Goal: Communication & Community: Answer question/provide support

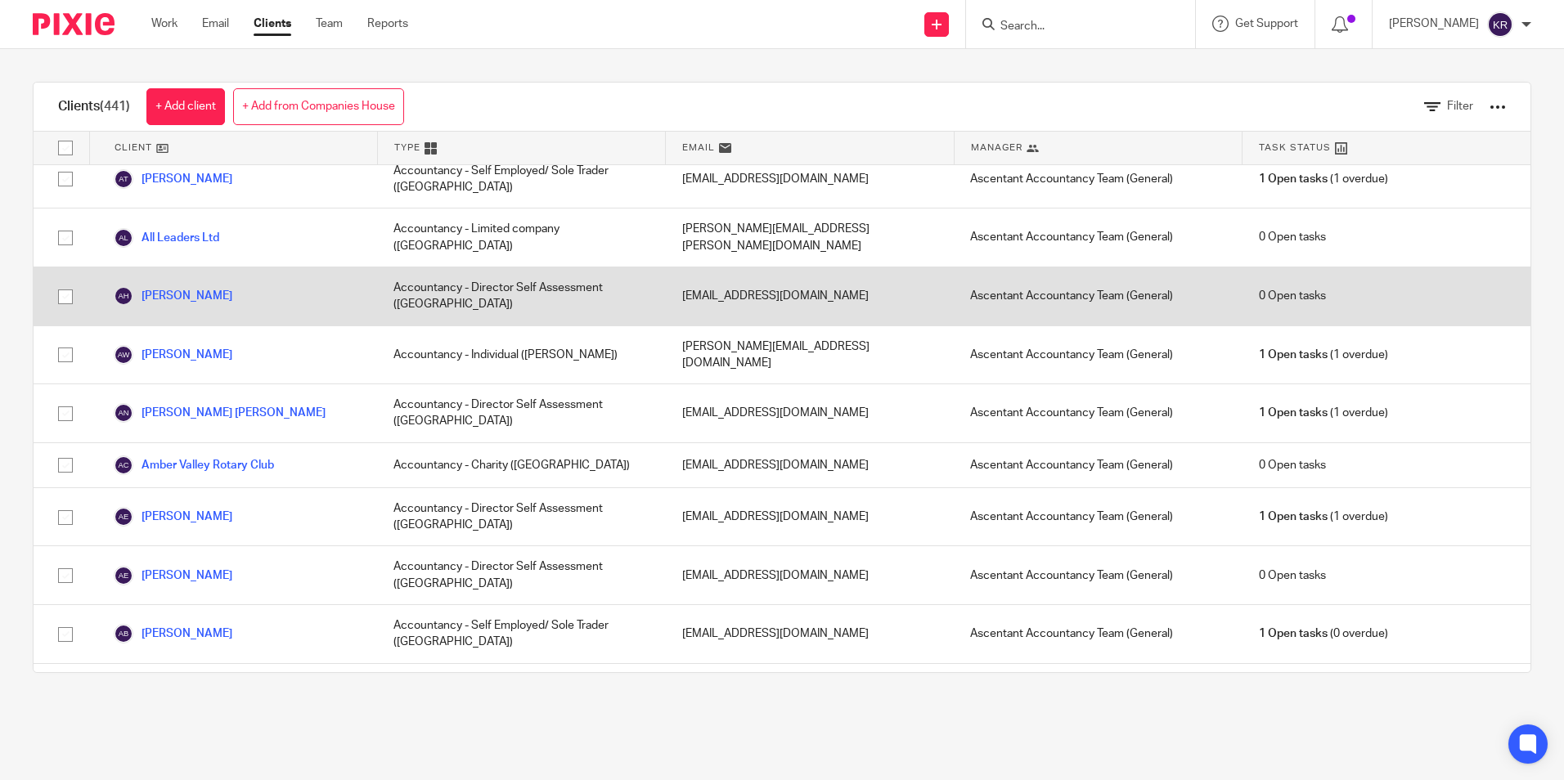
scroll to position [327, 0]
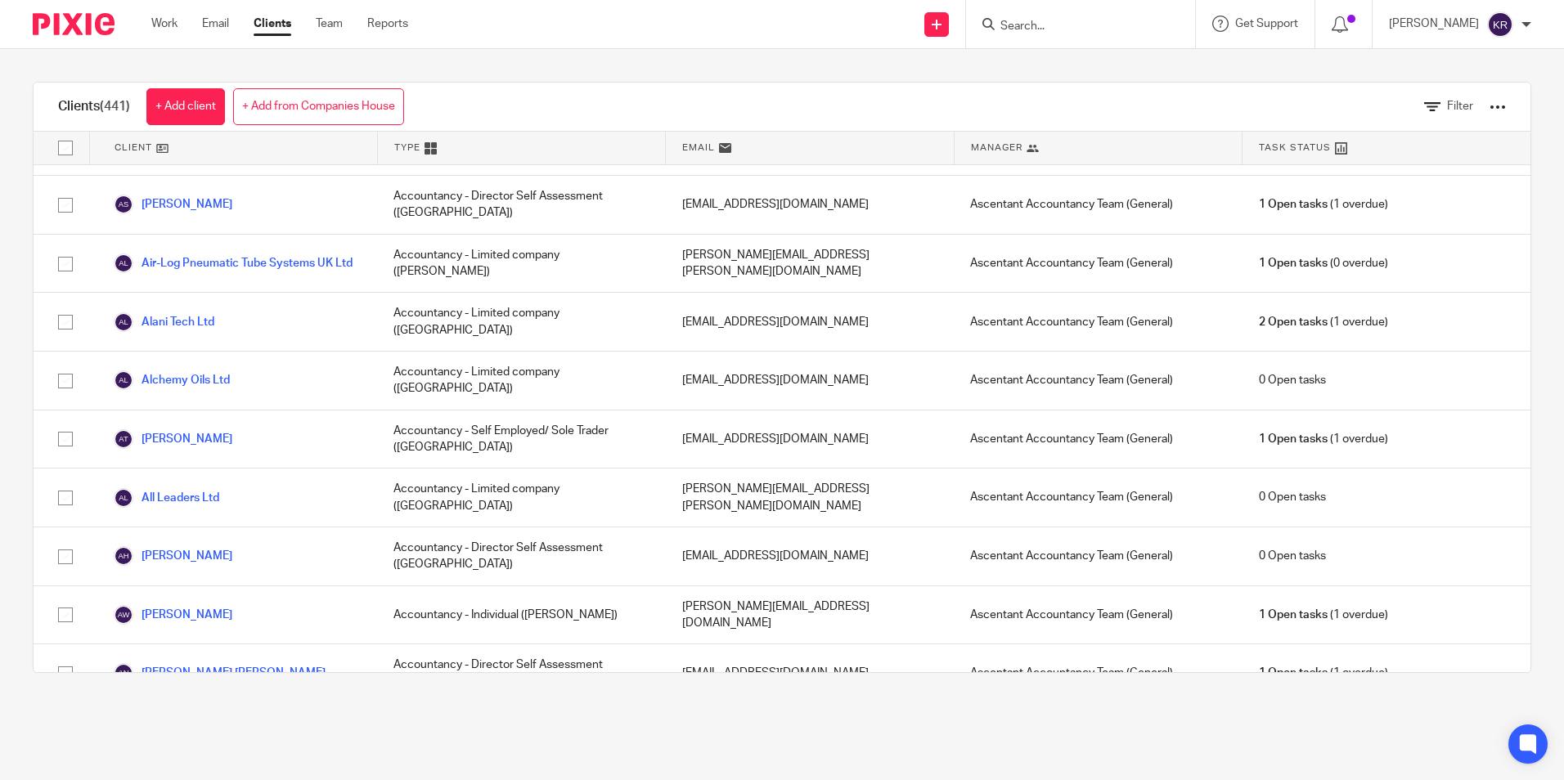
click at [1062, 25] on input "Search" at bounding box center [1072, 27] width 147 height 15
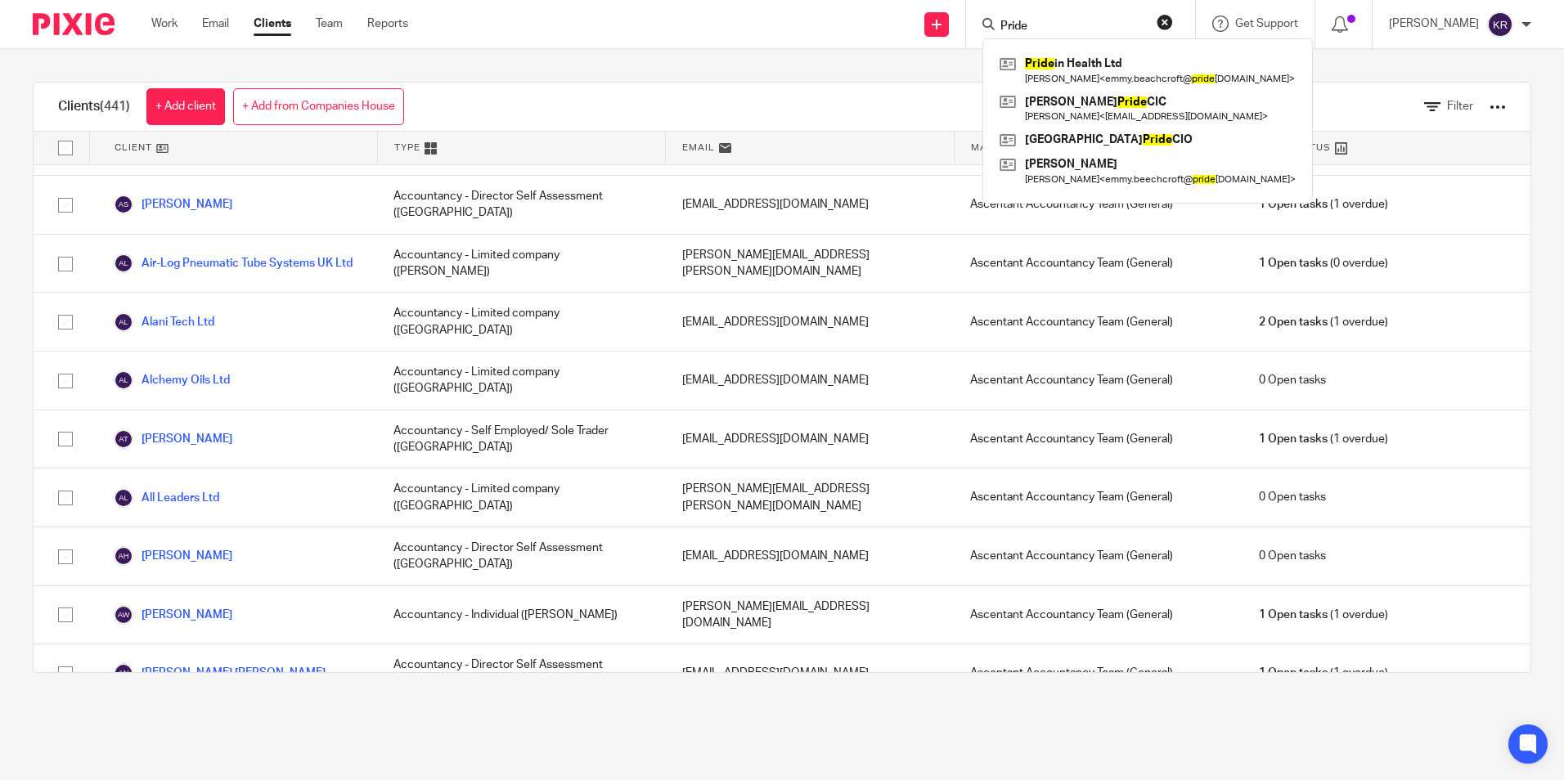
type input "Pride"
click button "submit" at bounding box center [0, 0] width 0 height 0
click at [1138, 67] on link at bounding box center [1147, 71] width 304 height 38
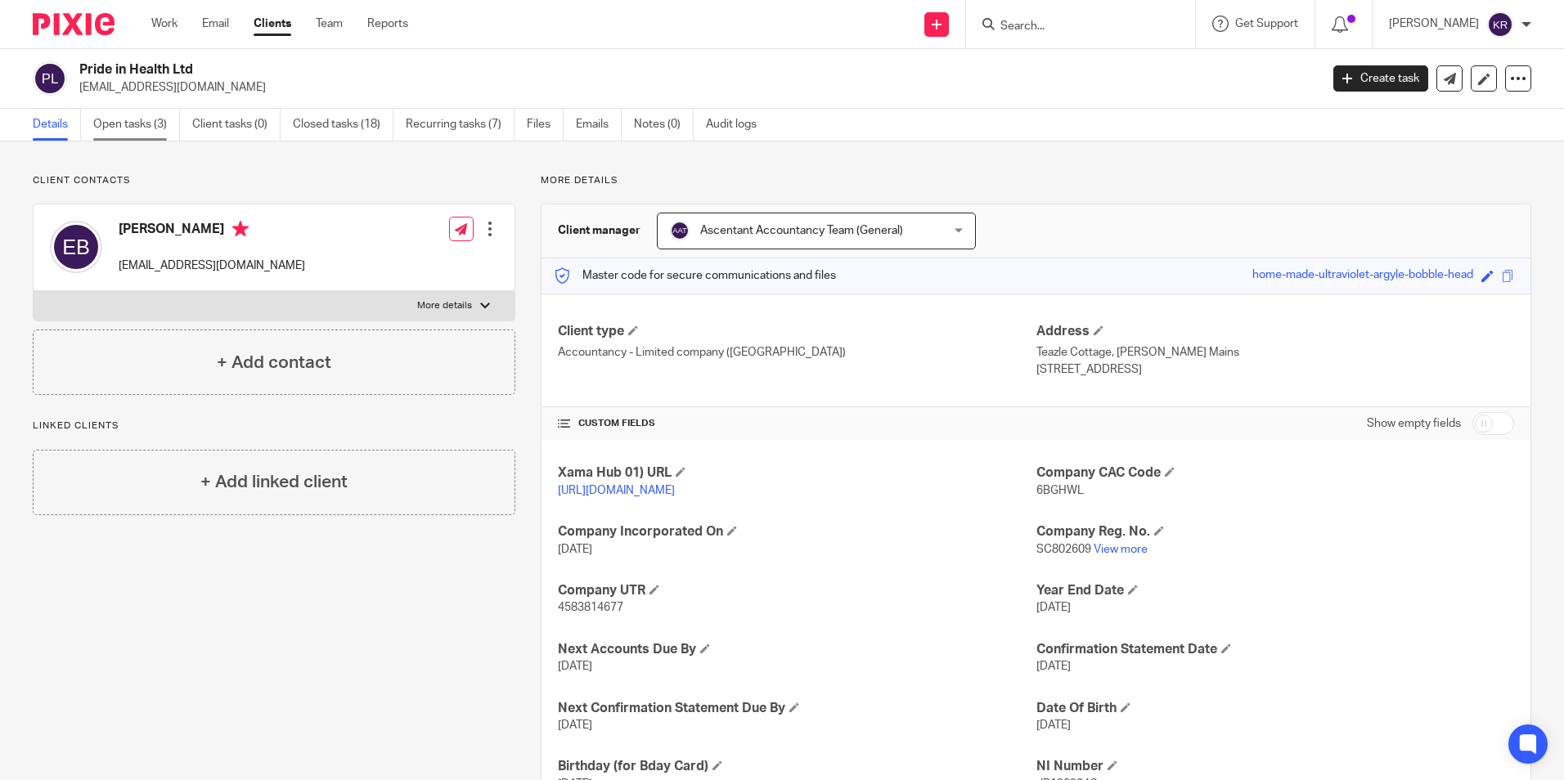
click at [128, 119] on link "Open tasks (3)" at bounding box center [136, 125] width 87 height 32
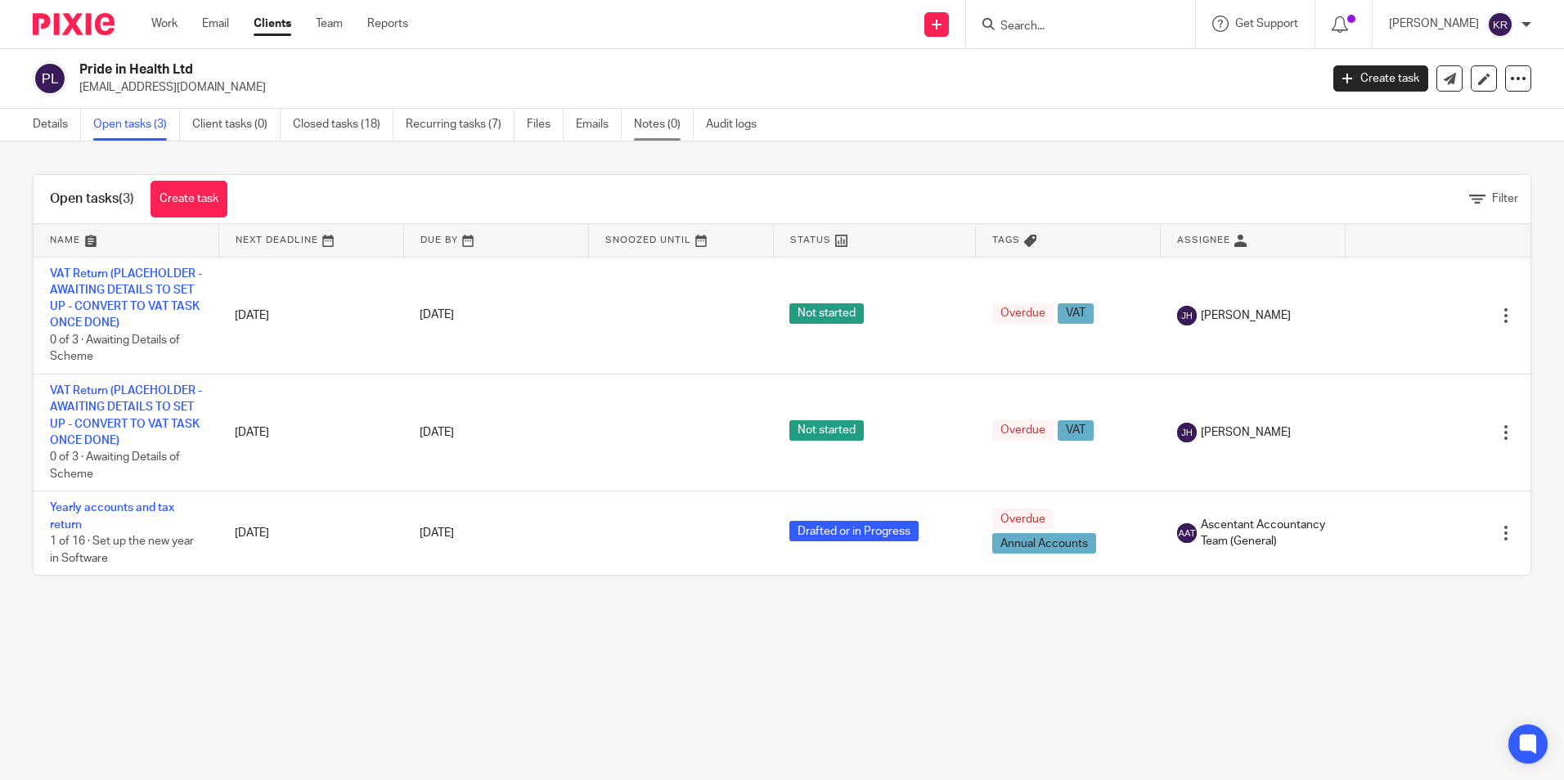
click at [652, 125] on link "Notes (0)" at bounding box center [664, 125] width 60 height 32
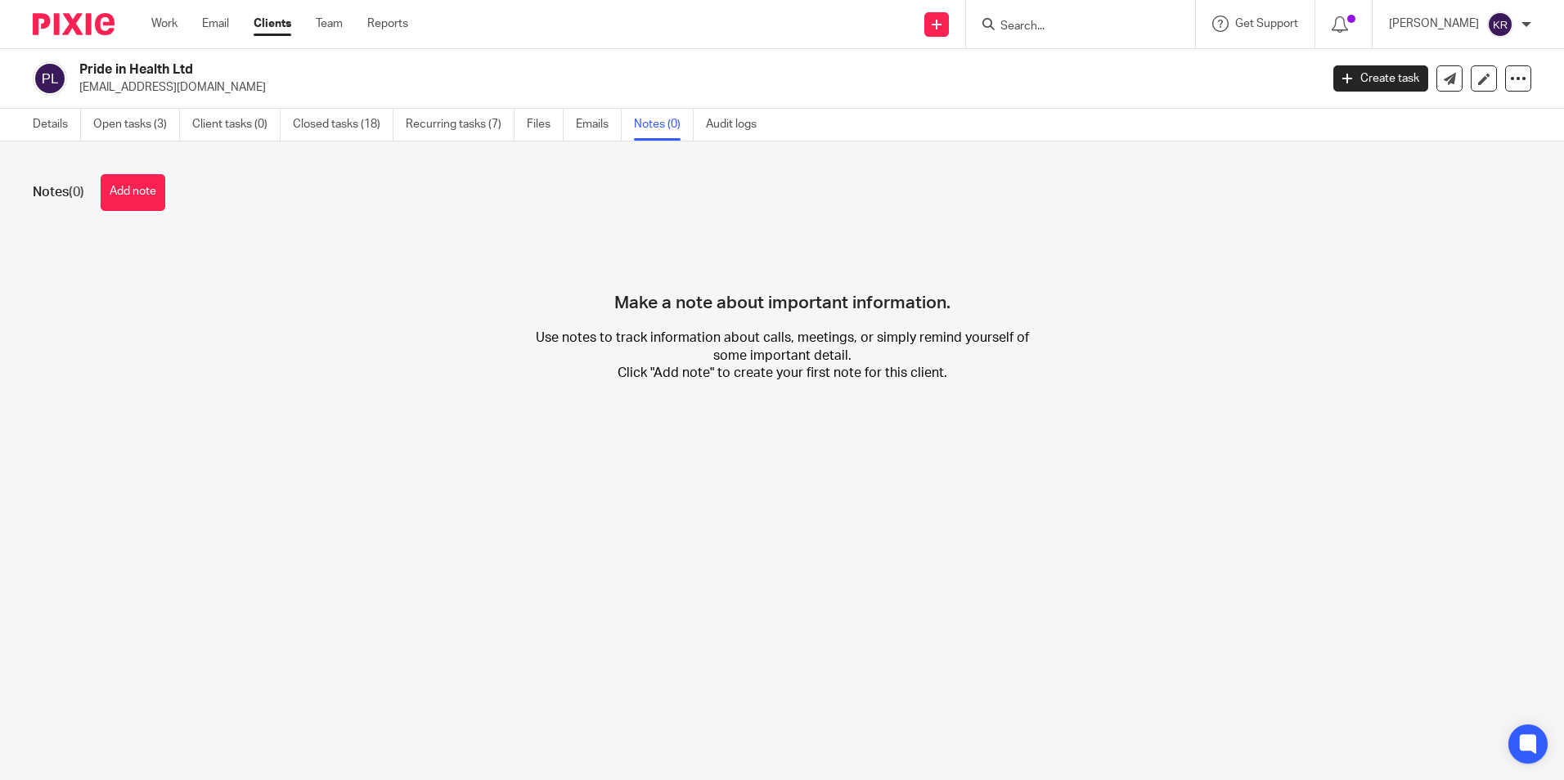
click at [141, 212] on div "Notes (0) Add note Make a note about important information. Use notes to track …" at bounding box center [782, 290] width 1564 height 299
click at [150, 204] on button "Add note" at bounding box center [133, 192] width 65 height 37
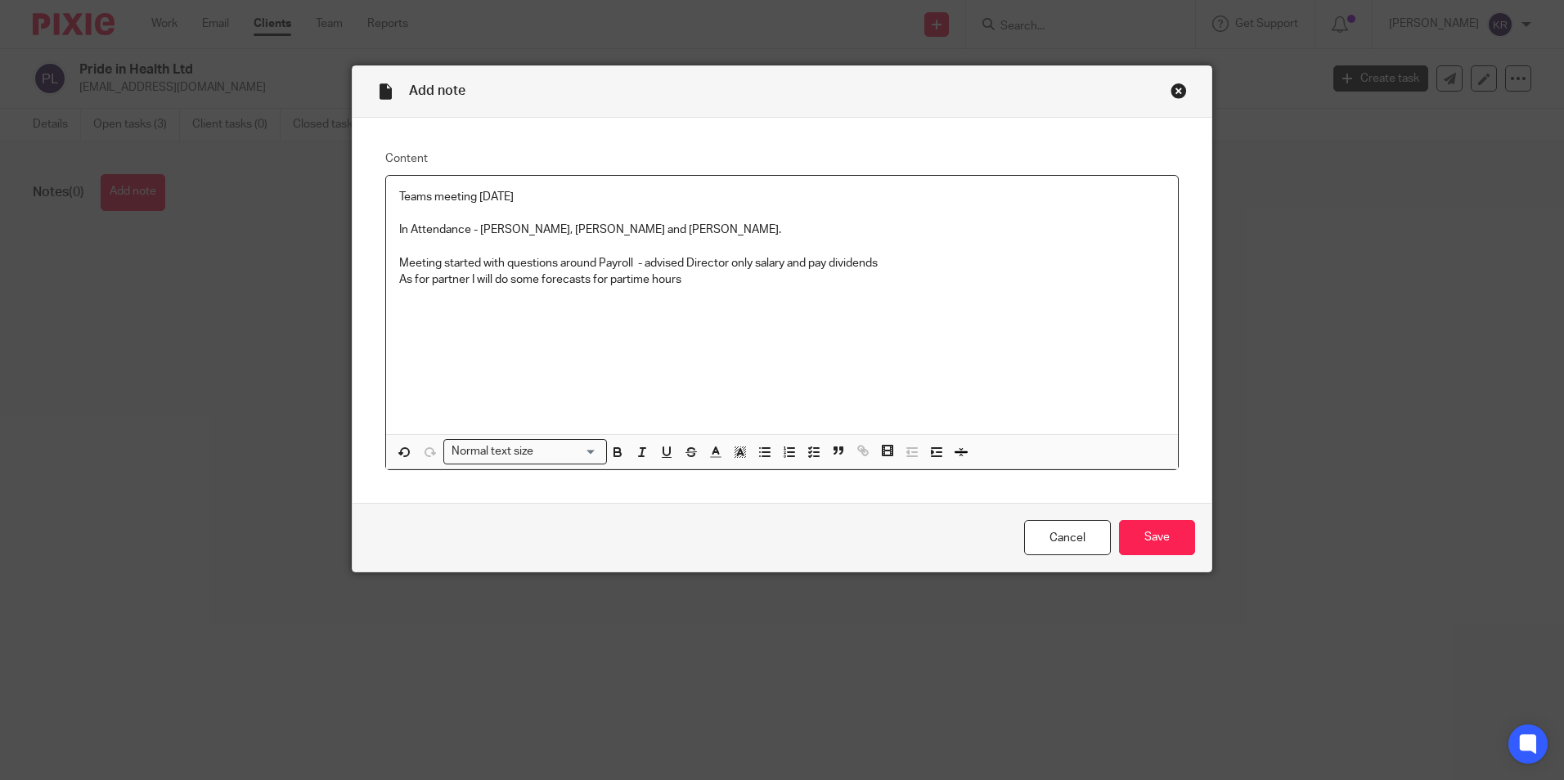
click at [626, 278] on p "As for partner I will do some forecasts for partime hours" at bounding box center [782, 280] width 766 height 16
click at [700, 283] on p "As for partner I will do some forecasts for part time hours" at bounding box center [782, 280] width 766 height 16
click at [1150, 537] on input "Save" at bounding box center [1157, 537] width 76 height 35
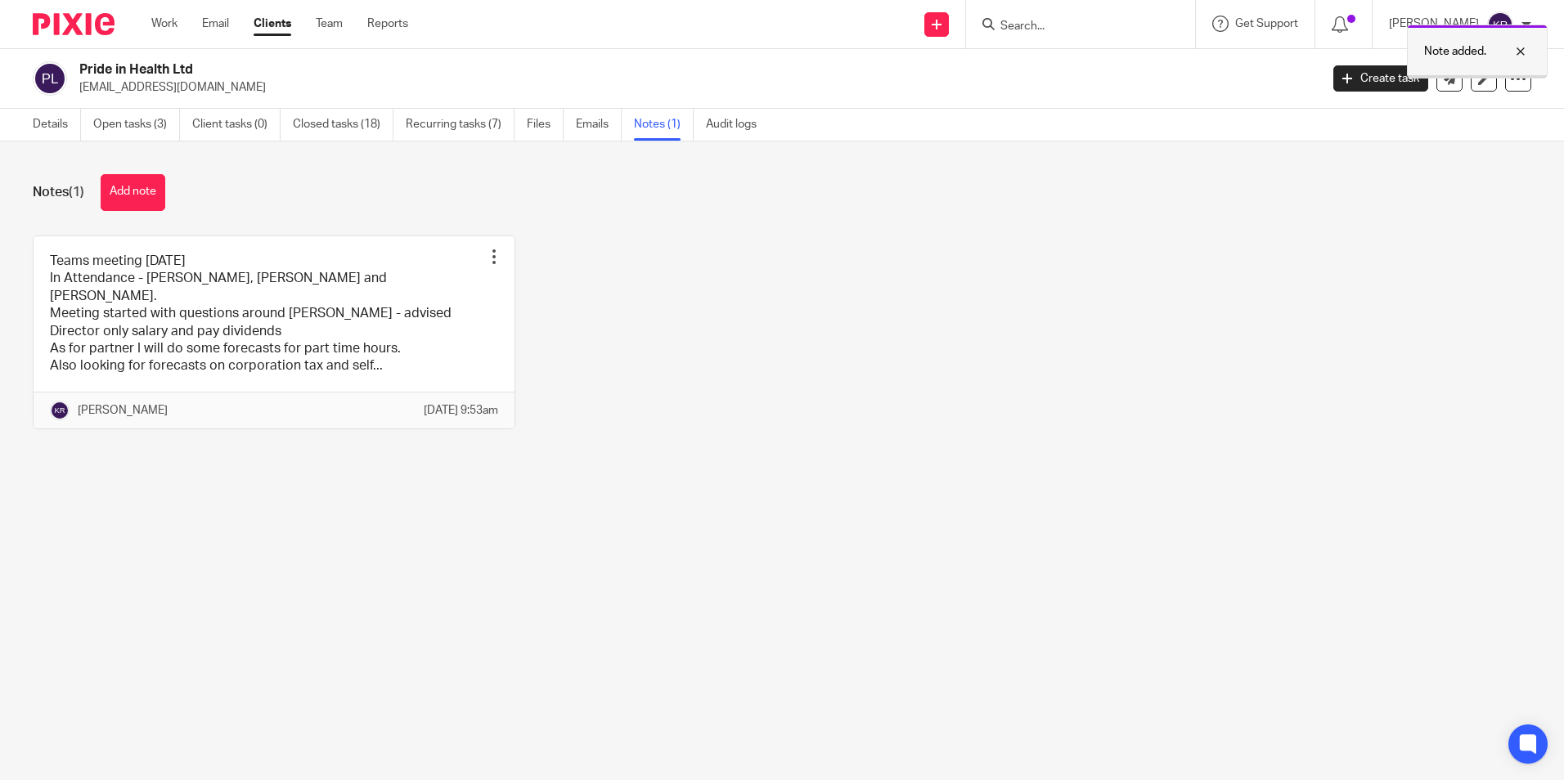
click at [1521, 50] on div at bounding box center [1508, 52] width 44 height 20
